Goal: Register for event/course

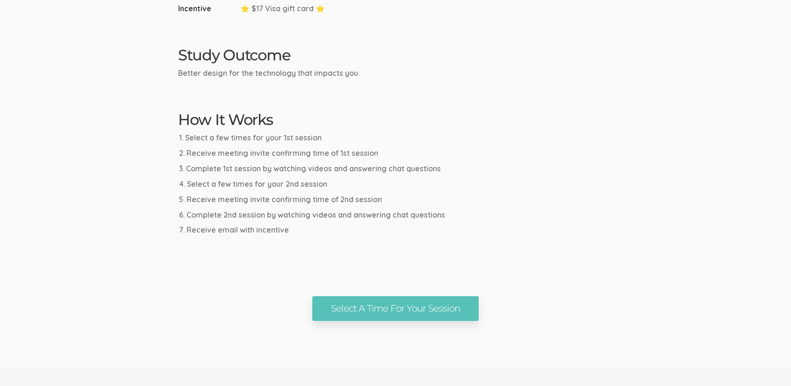
scroll to position [427, 0]
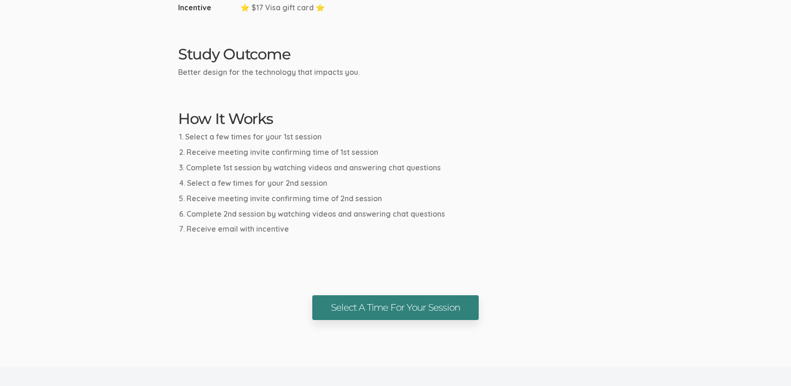
click at [407, 307] on link "Select A Time For Your Session" at bounding box center [395, 307] width 166 height 25
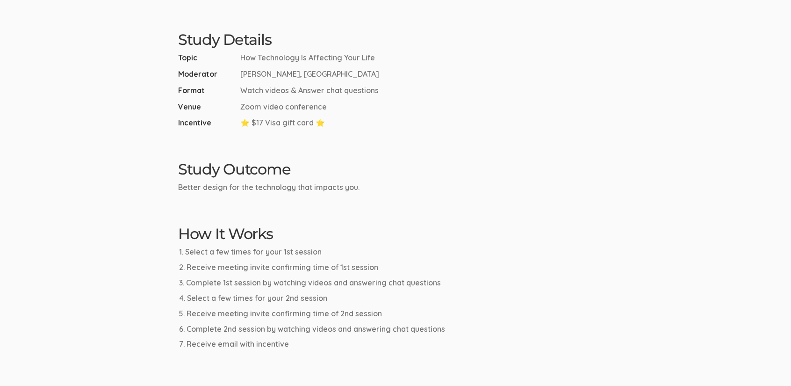
scroll to position [310, 0]
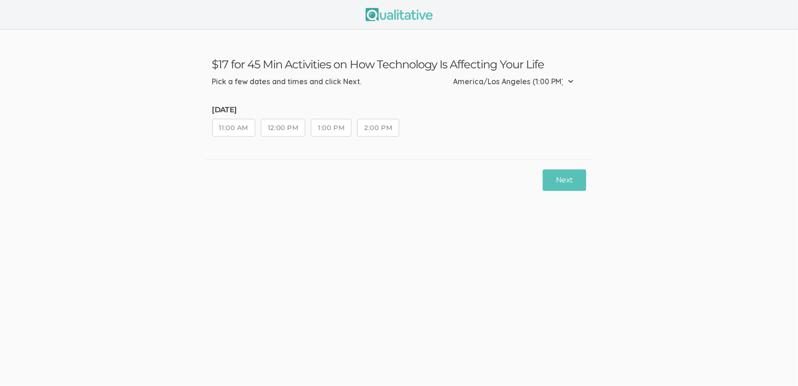
click at [278, 129] on button "12:00 PM" at bounding box center [283, 128] width 44 height 18
click at [327, 129] on button "1:00 PM" at bounding box center [331, 128] width 41 height 18
click at [564, 176] on button "Next" at bounding box center [564, 180] width 43 height 22
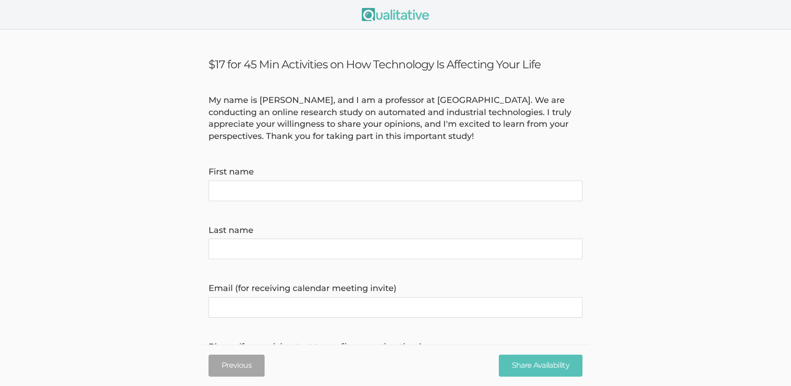
click at [289, 185] on name "First name" at bounding box center [396, 190] width 374 height 21
type name "[PERSON_NAME]"
type name "Samwel"
type invite\) "[EMAIL_ADDRESS][DOMAIN_NAME]"
type time\) "3049922380"
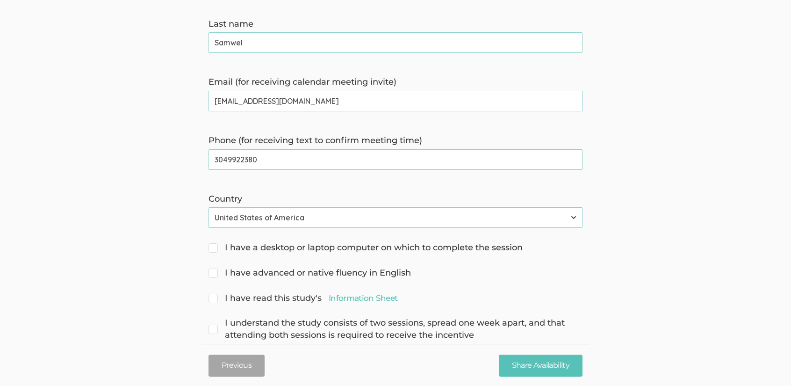
scroll to position [226, 0]
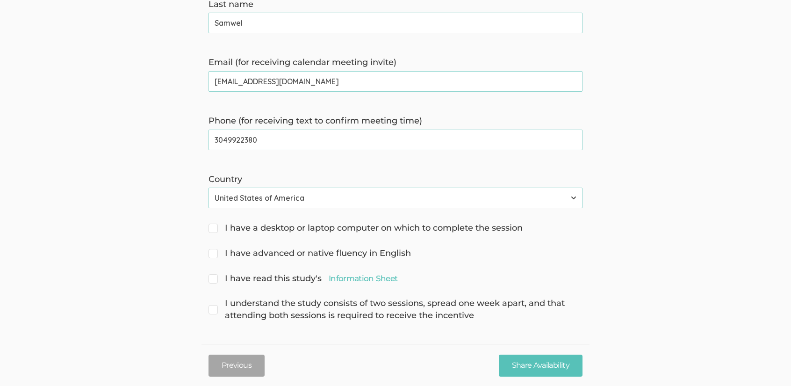
click at [217, 228] on span "I have a desktop or laptop computer on which to complete the session" at bounding box center [366, 228] width 314 height 12
click at [215, 228] on input "I have a desktop or laptop computer on which to complete the session" at bounding box center [212, 227] width 6 height 6
checkbox input "true"
click at [212, 252] on input "I have advanced or native fluency in English" at bounding box center [212, 252] width 6 height 6
checkbox input "true"
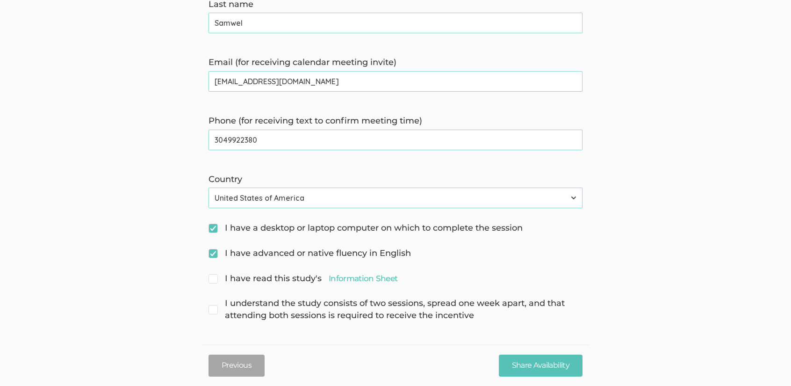
click at [211, 280] on span "I have read this study's Information Sheet" at bounding box center [303, 279] width 189 height 12
click at [211, 280] on input "I have read this study's Information Sheet" at bounding box center [212, 277] width 6 height 6
checkbox input "true"
click at [212, 305] on span "I understand the study consists of two sessions, spread one week apart, and tha…" at bounding box center [396, 309] width 374 height 24
click at [212, 305] on input "I understand the study consists of two sessions, spread one week apart, and tha…" at bounding box center [212, 302] width 6 height 6
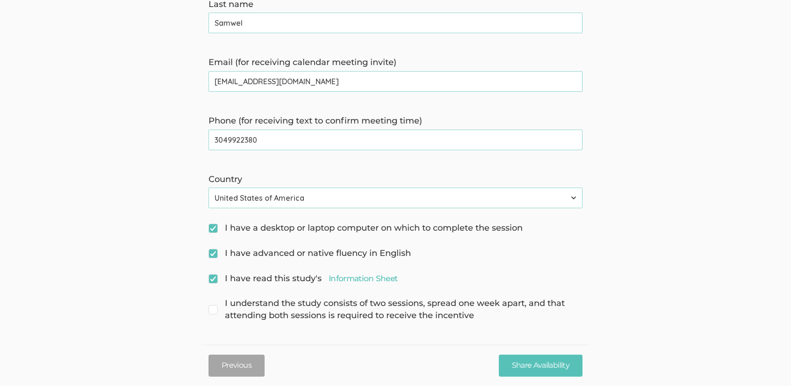
checkbox input "true"
click at [554, 364] on input "Share Availability" at bounding box center [541, 365] width 84 height 22
